Goal: Information Seeking & Learning: Learn about a topic

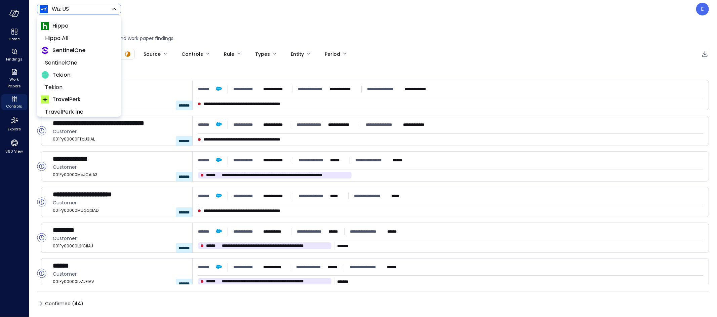
click at [96, 8] on body "**********" at bounding box center [358, 158] width 717 height 317
click at [76, 63] on span "SentinelOne" at bounding box center [78, 63] width 67 height 8
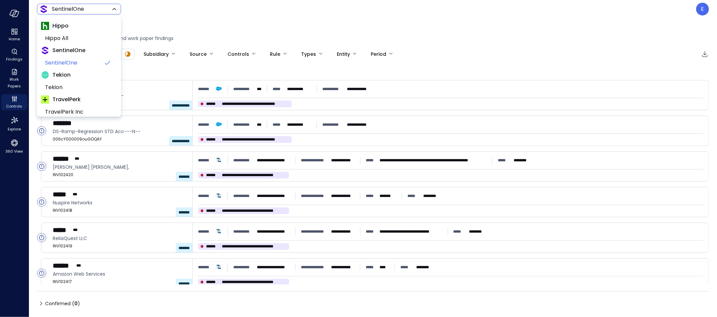
click at [72, 11] on body "**********" at bounding box center [358, 158] width 717 height 317
click at [74, 91] on span "Tekion" at bounding box center [78, 87] width 67 height 8
type input "*******"
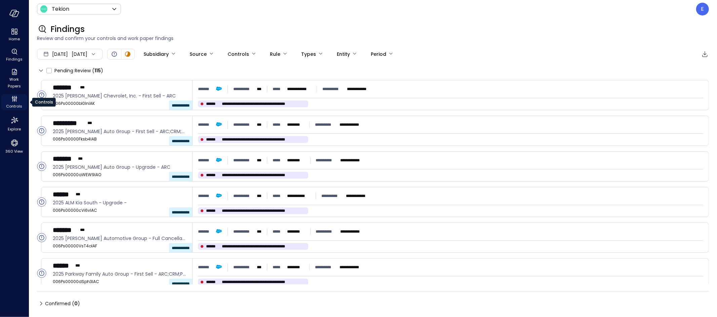
click at [13, 99] on icon "Controls" at bounding box center [12, 100] width 1 height 4
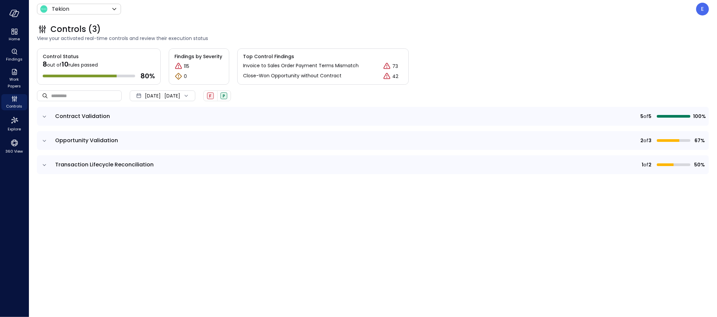
click at [47, 114] on icon "expand row" at bounding box center [44, 116] width 7 height 7
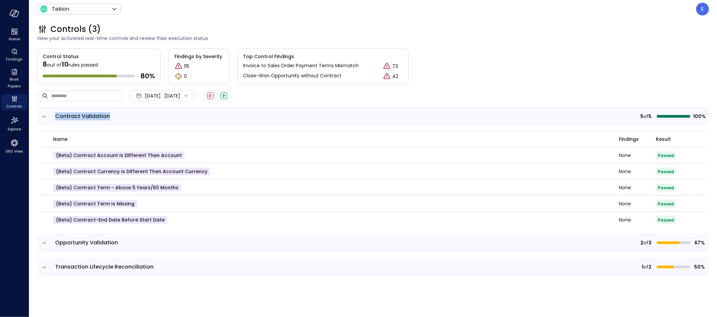
drag, startPoint x: 56, startPoint y: 115, endPoint x: 116, endPoint y: 115, distance: 60.2
click at [116, 115] on span "Contract Validation" at bounding box center [234, 116] width 359 height 8
copy span "Contract Validation"
click at [191, 95] on div "Oct 1, 2025 Oct 15, 2025" at bounding box center [163, 95] width 66 height 11
click at [154, 135] on li "Current Year 2025" at bounding box center [165, 135] width 53 height 11
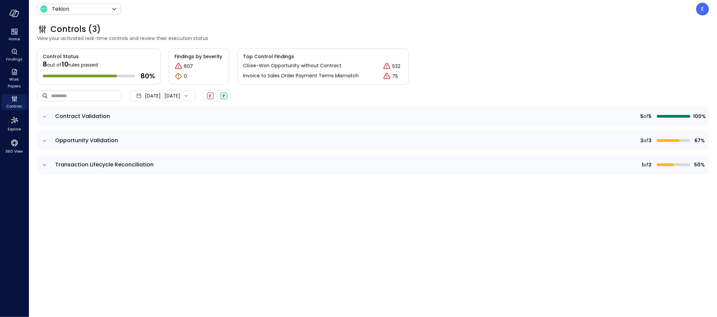
click at [79, 118] on span "Contract Validation" at bounding box center [82, 116] width 55 height 8
click at [45, 116] on icon "expand row" at bounding box center [44, 116] width 7 height 7
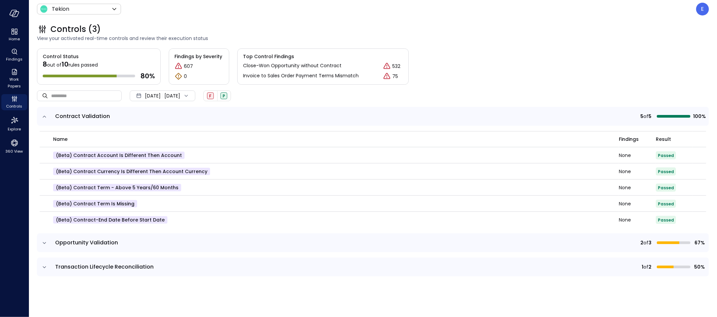
click at [66, 265] on span "Transaction Lifecycle Reconciliation" at bounding box center [104, 267] width 98 height 8
copy span "Transaction Lifecycle Reconciliation"
click at [103, 264] on span "Transaction Lifecycle Reconciliation" at bounding box center [104, 267] width 98 height 8
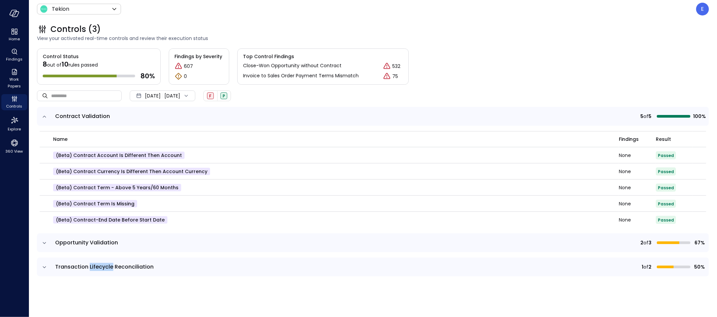
click at [103, 264] on span "Transaction Lifecycle Reconciliation" at bounding box center [104, 267] width 98 height 8
copy span "Transaction Lifecycle Reconciliation"
click at [43, 242] on icon "expand row" at bounding box center [44, 243] width 7 height 7
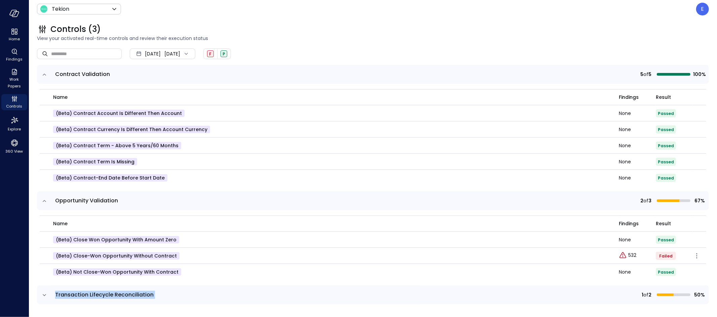
scroll to position [42, 0]
click at [44, 293] on icon "expand row" at bounding box center [44, 295] width 7 height 7
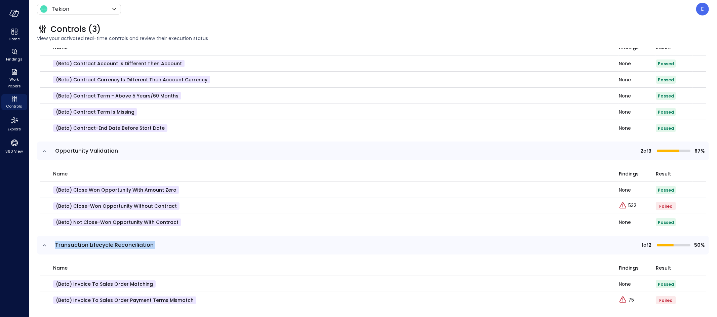
scroll to position [96, 0]
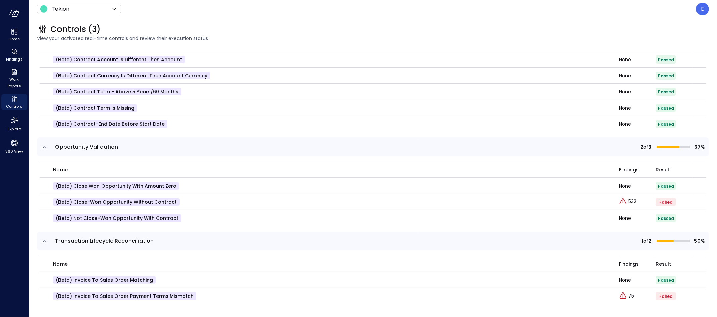
click at [102, 264] on div "name" at bounding box center [333, 263] width 560 height 7
drag, startPoint x: 72, startPoint y: 279, endPoint x: 154, endPoint y: 279, distance: 82.7
click at [154, 279] on div "(beta) Invoice to Sales Order Matching" at bounding box center [332, 279] width 558 height 7
drag, startPoint x: 73, startPoint y: 279, endPoint x: 137, endPoint y: 280, distance: 63.5
click at [137, 280] on p "(beta) Invoice to Sales Order Matching" at bounding box center [104, 279] width 103 height 7
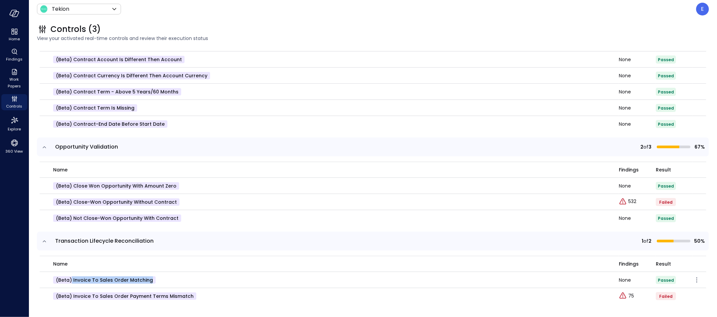
drag, startPoint x: 71, startPoint y: 279, endPoint x: 177, endPoint y: 282, distance: 105.9
click at [177, 282] on div "(beta) Invoice to Sales Order Matching" at bounding box center [332, 279] width 558 height 7
copy p "Invoice to Sales Order Matching"
drag, startPoint x: 72, startPoint y: 295, endPoint x: 191, endPoint y: 293, distance: 118.7
click at [191, 293] on p "(beta) Invoice to Sales Order Payment Terms Mismatch" at bounding box center [124, 295] width 143 height 7
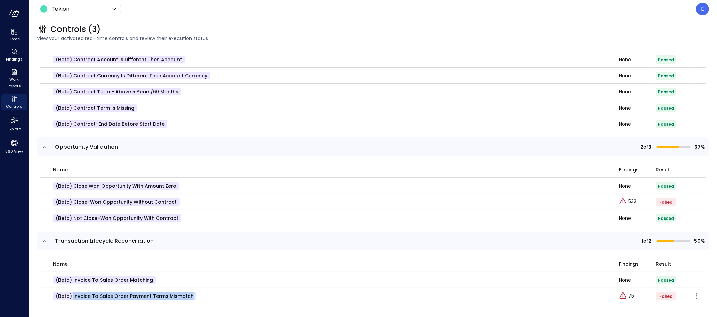
copy p "Invoice to Sales Order Payment Terms Mismatch"
click at [88, 216] on p "(beta) Not Close-Won Opportunity with Contract" at bounding box center [117, 217] width 128 height 7
drag, startPoint x: 110, startPoint y: 217, endPoint x: 210, endPoint y: 217, distance: 99.5
click at [210, 217] on div "(beta) Not Close-Won Opportunity with Contract" at bounding box center [332, 217] width 558 height 7
copy p "Opportunity with Contract"
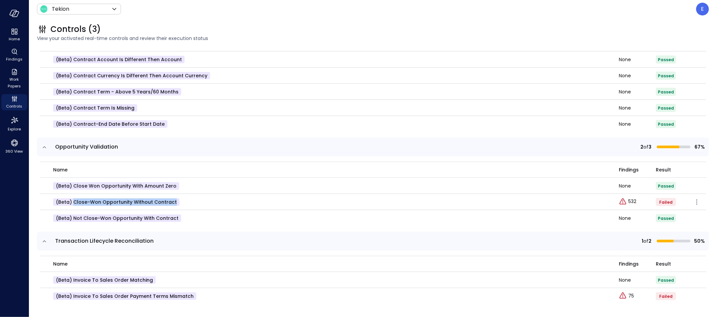
drag, startPoint x: 73, startPoint y: 201, endPoint x: 178, endPoint y: 203, distance: 105.6
click at [178, 203] on div "(beta) Close-Won Opportunity without Contract" at bounding box center [332, 201] width 558 height 7
copy p "Close-Won Opportunity without Contract"
drag, startPoint x: 73, startPoint y: 185, endPoint x: 189, endPoint y: 187, distance: 116.7
click at [189, 187] on div "(beta) Close Won Opportunity With Amount Zero" at bounding box center [332, 185] width 558 height 7
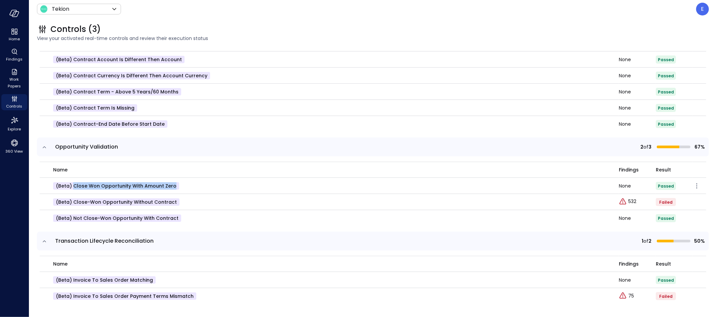
copy p "Close Won Opportunity With Amount Zero"
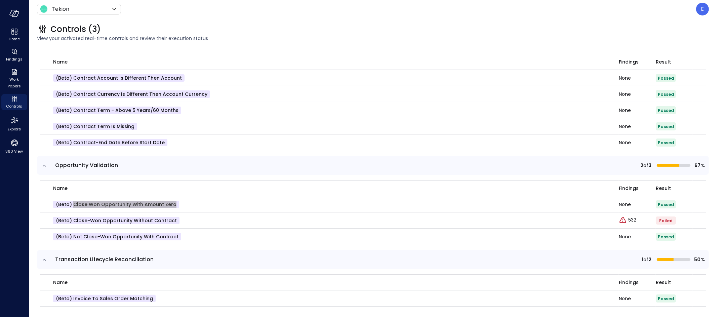
scroll to position [70, 0]
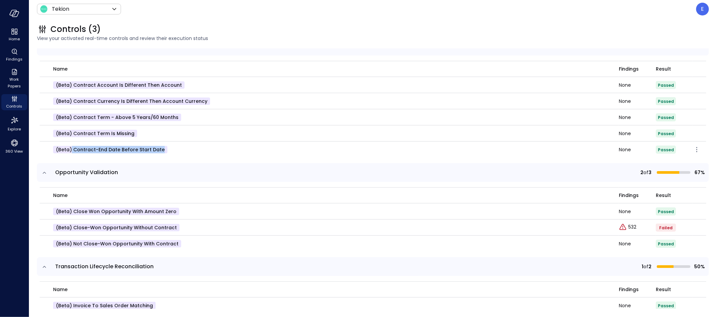
drag, startPoint x: 72, startPoint y: 148, endPoint x: 182, endPoint y: 150, distance: 110.6
click at [182, 150] on div "(beta) Contract-End Date Before Start Date" at bounding box center [332, 149] width 558 height 7
copy p "Contract-End Date Before Start Date"
click at [77, 134] on p "(beta) Contract Term is missing" at bounding box center [95, 133] width 84 height 7
drag, startPoint x: 73, startPoint y: 133, endPoint x: 136, endPoint y: 131, distance: 62.9
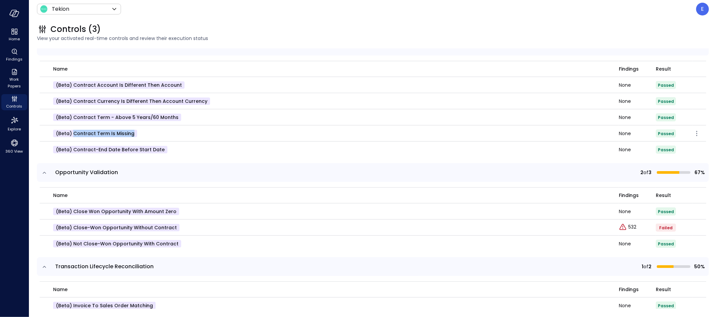
click at [136, 131] on div "(beta) Contract Term is missing" at bounding box center [332, 133] width 558 height 7
copy p "Contract Term is missing"
drag, startPoint x: 74, startPoint y: 117, endPoint x: 184, endPoint y: 121, distance: 110.6
click at [184, 121] on td "(beta) Contract Term - Above 5 Years/60 Months" at bounding box center [329, 117] width 579 height 16
click at [89, 101] on p "(beta) Contract Currency is different then Account Currency" at bounding box center [131, 100] width 157 height 7
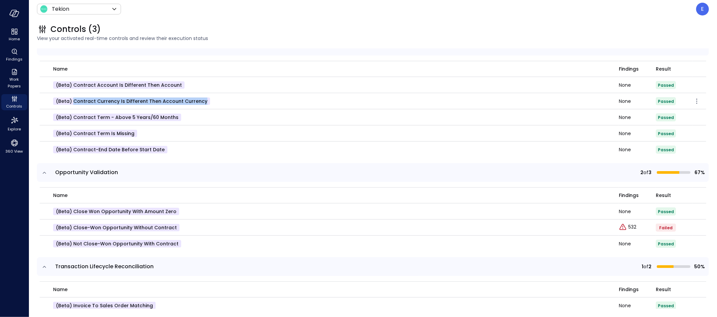
drag, startPoint x: 74, startPoint y: 101, endPoint x: 245, endPoint y: 102, distance: 171.1
click at [245, 102] on div "(beta) Contract Currency is different then Account Currency" at bounding box center [332, 100] width 558 height 7
drag, startPoint x: 73, startPoint y: 85, endPoint x: 175, endPoint y: 84, distance: 102.5
click at [175, 84] on p "(beta) Contract Account is different then Account" at bounding box center [118, 84] width 131 height 7
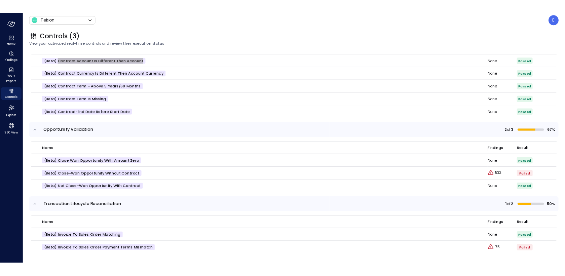
scroll to position [96, 0]
